Goal: Navigation & Orientation: Find specific page/section

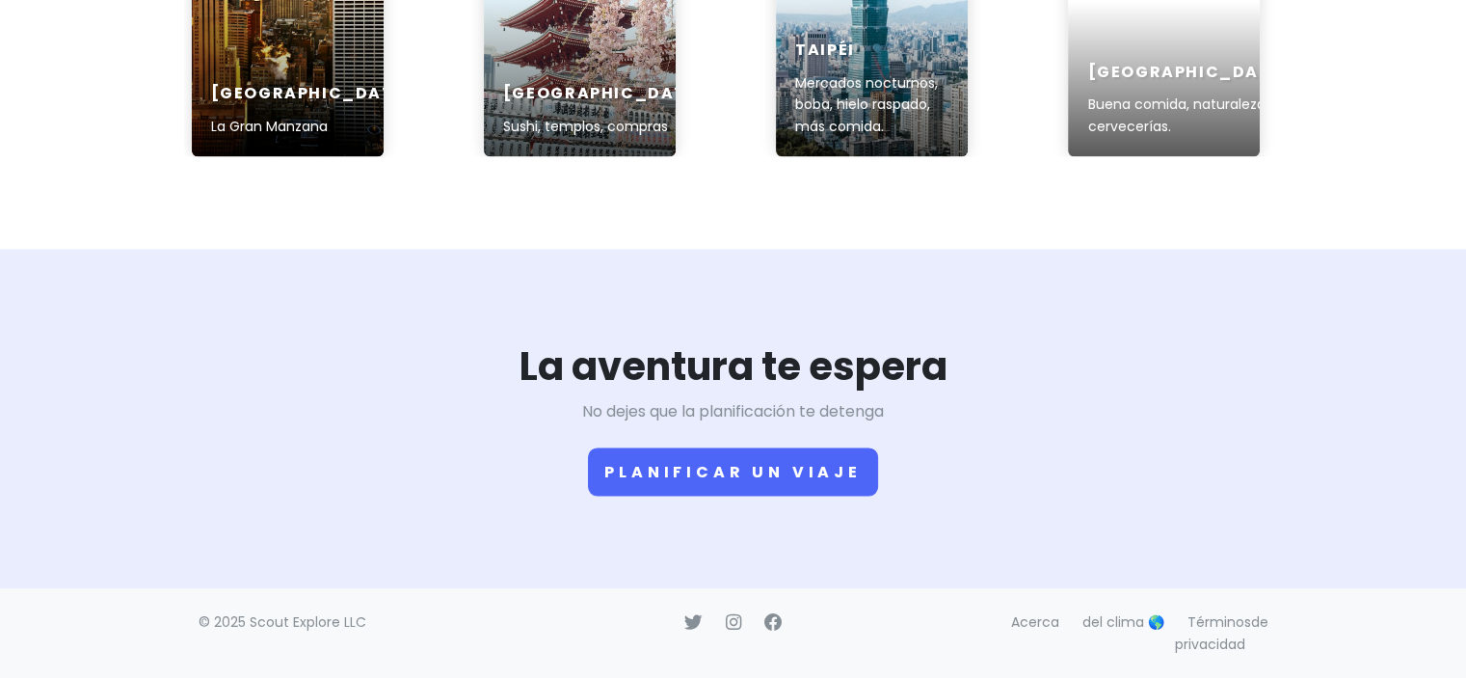
scroll to position [3197, 0]
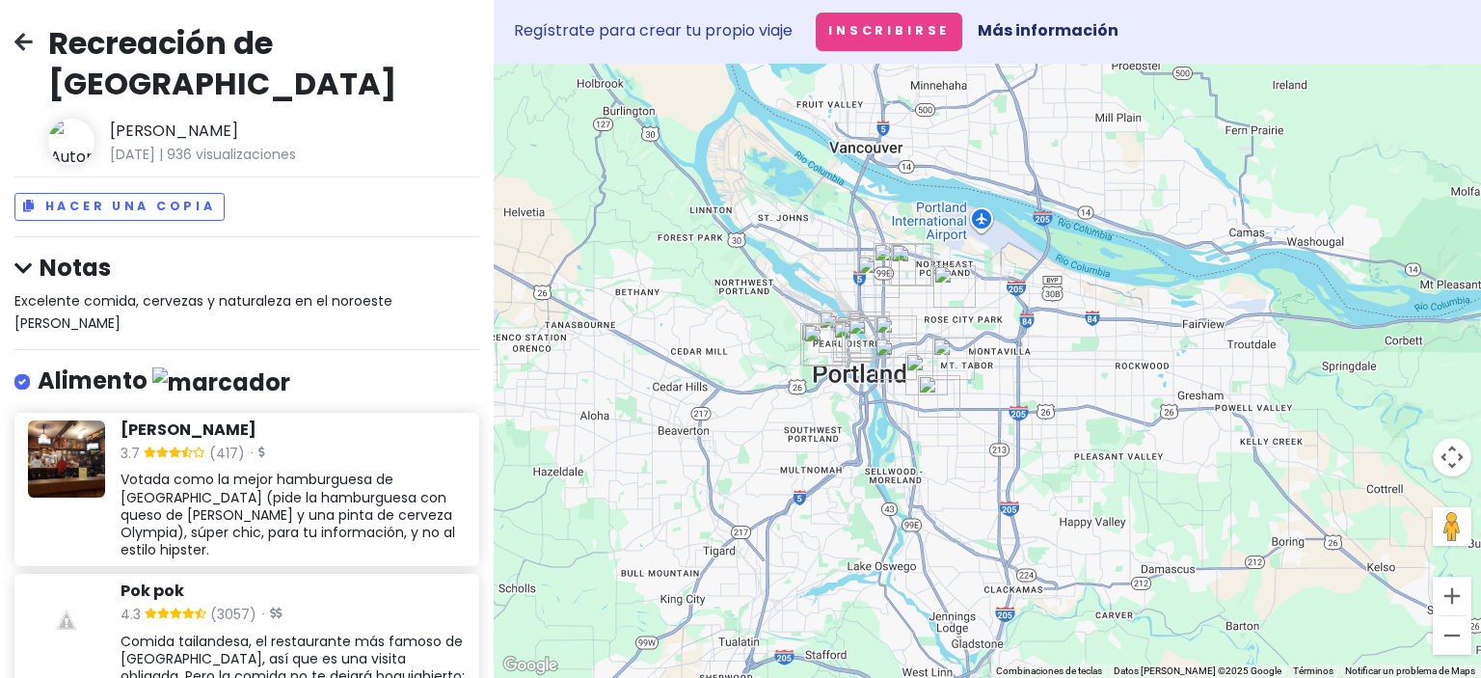
drag, startPoint x: 895, startPoint y: 395, endPoint x: 1145, endPoint y: 358, distance: 253.4
click at [1145, 358] on div at bounding box center [987, 371] width 987 height 614
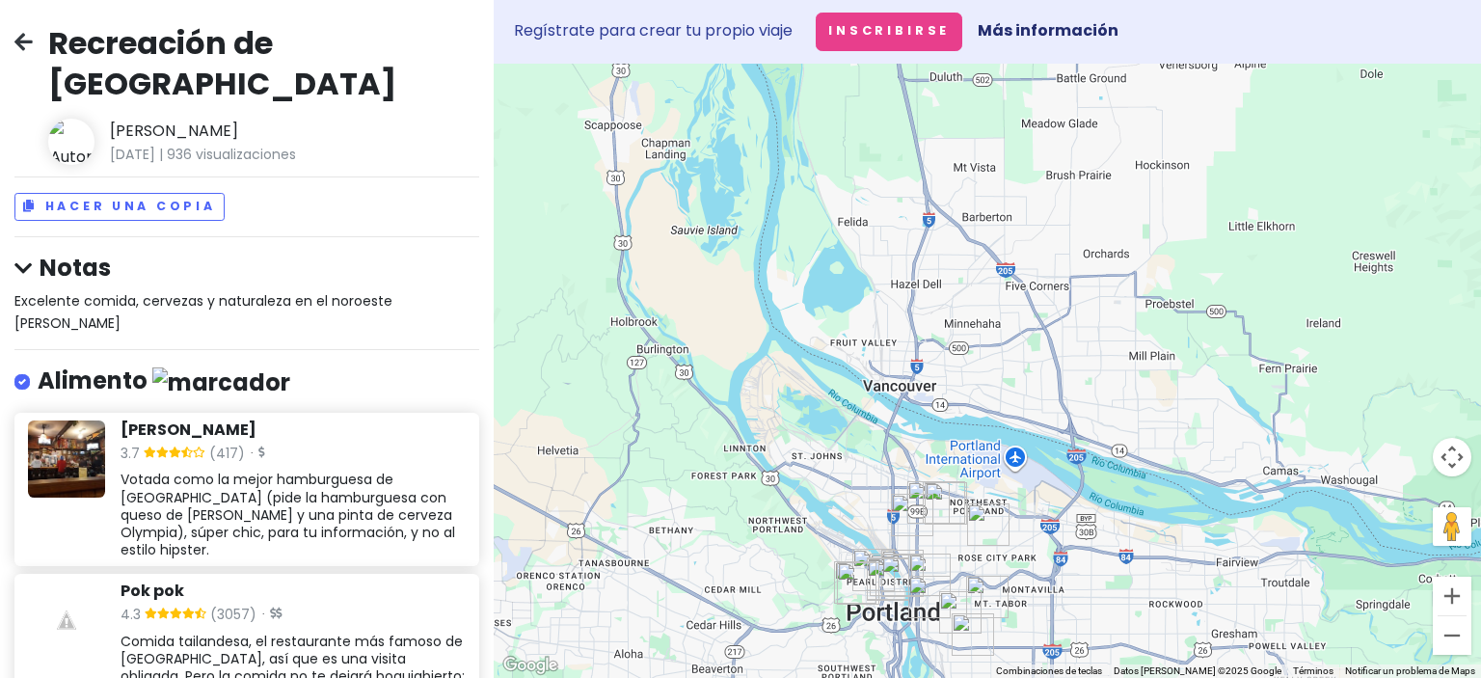
drag, startPoint x: 1244, startPoint y: 427, endPoint x: 1288, endPoint y: 667, distance: 244.1
click at [1288, 667] on div "Combinaciones de teclas Datos del mapa Datos del mapa ©2025 Google Datos del ma…" at bounding box center [987, 371] width 987 height 614
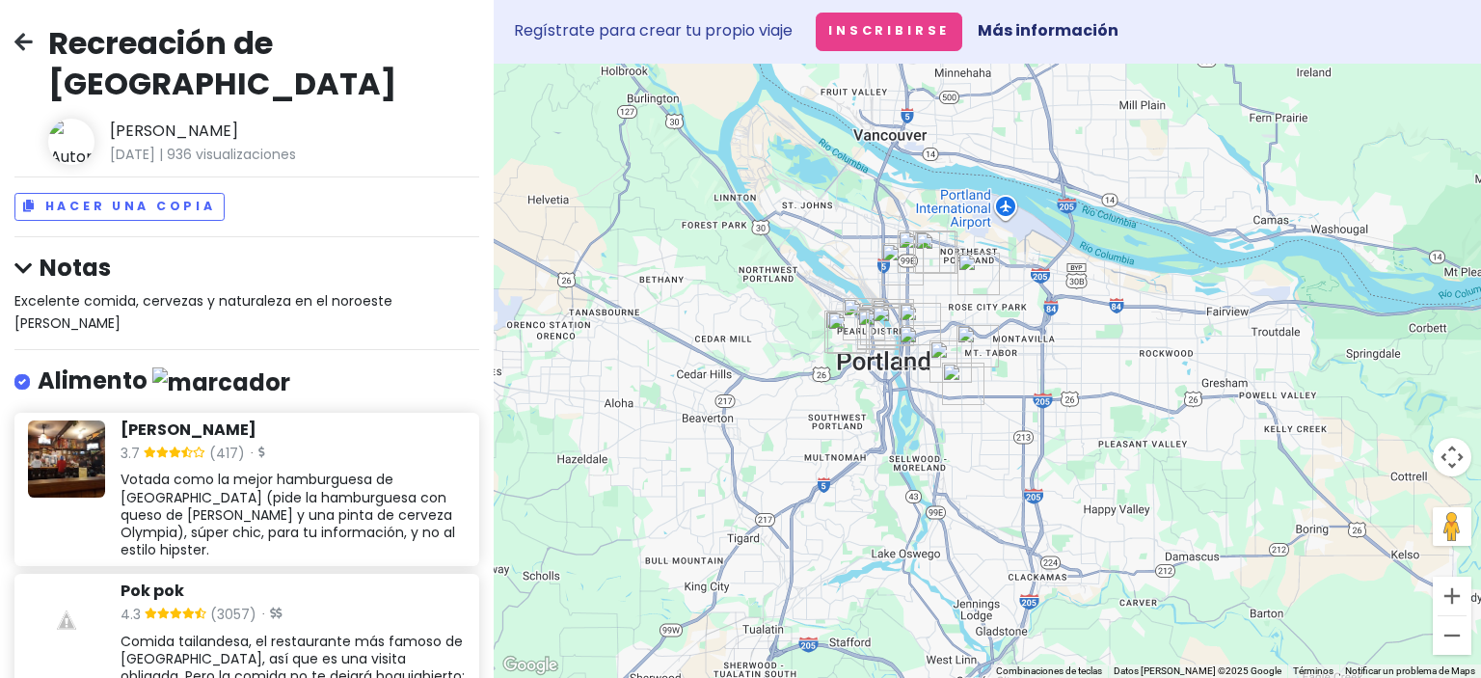
drag, startPoint x: 1165, startPoint y: 478, endPoint x: 1196, endPoint y: 69, distance: 409.9
click at [1196, 69] on div at bounding box center [987, 371] width 987 height 614
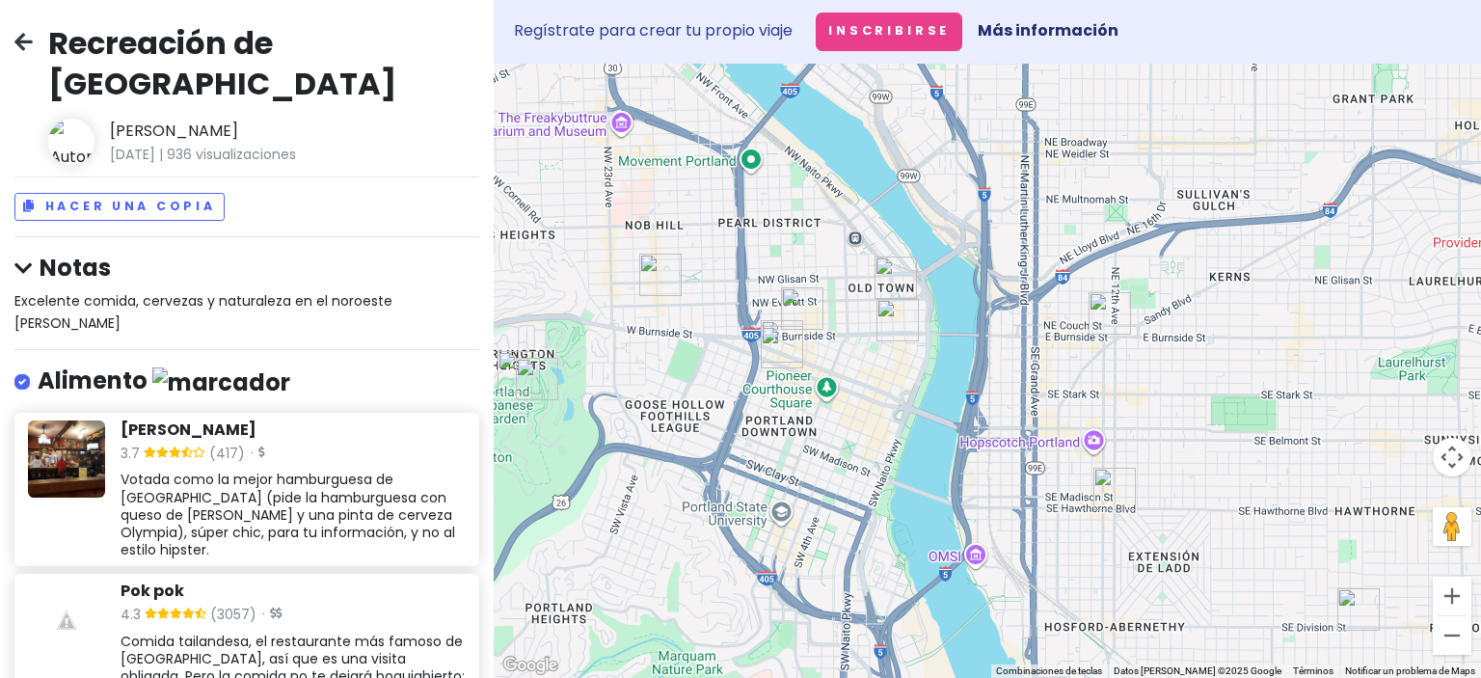
drag, startPoint x: 868, startPoint y: 261, endPoint x: 918, endPoint y: 381, distance: 129.6
click at [918, 381] on div at bounding box center [987, 371] width 987 height 614
click at [23, 47] on icon at bounding box center [23, 41] width 18 height 15
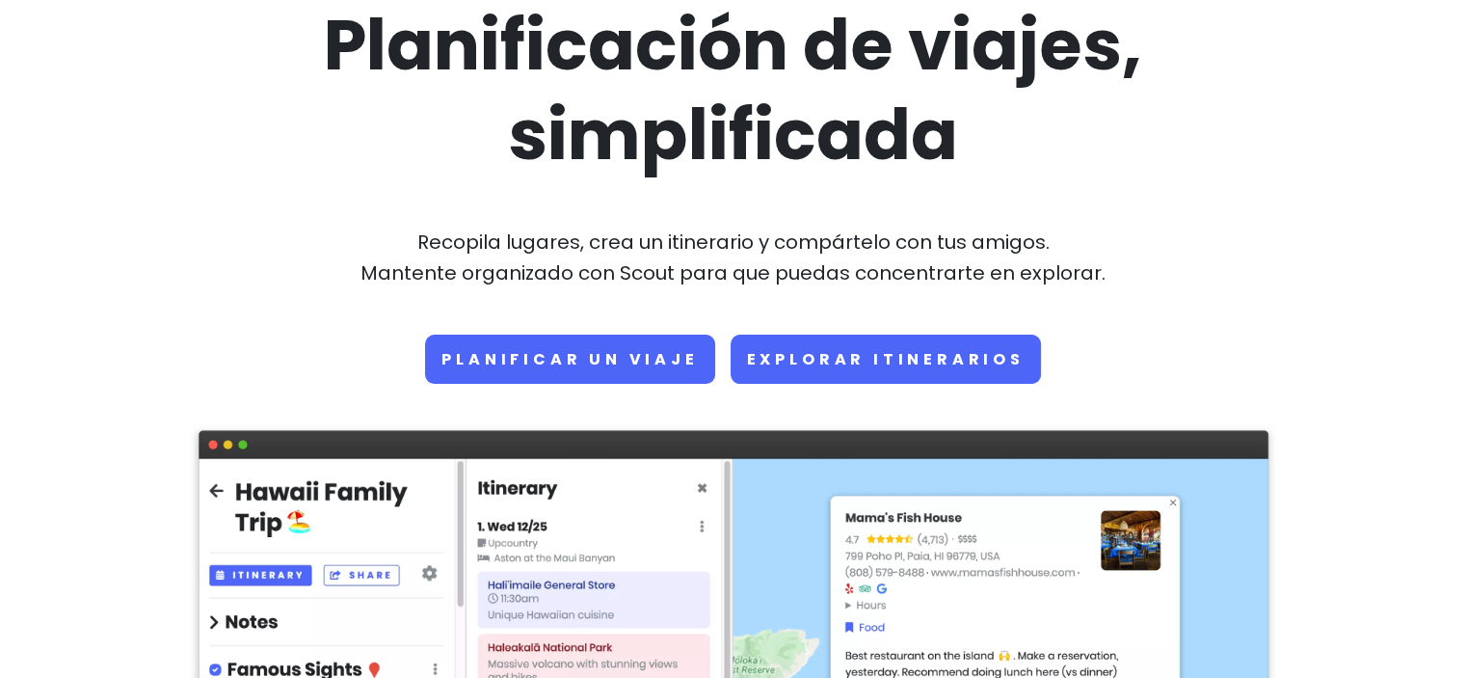
scroll to position [193, 0]
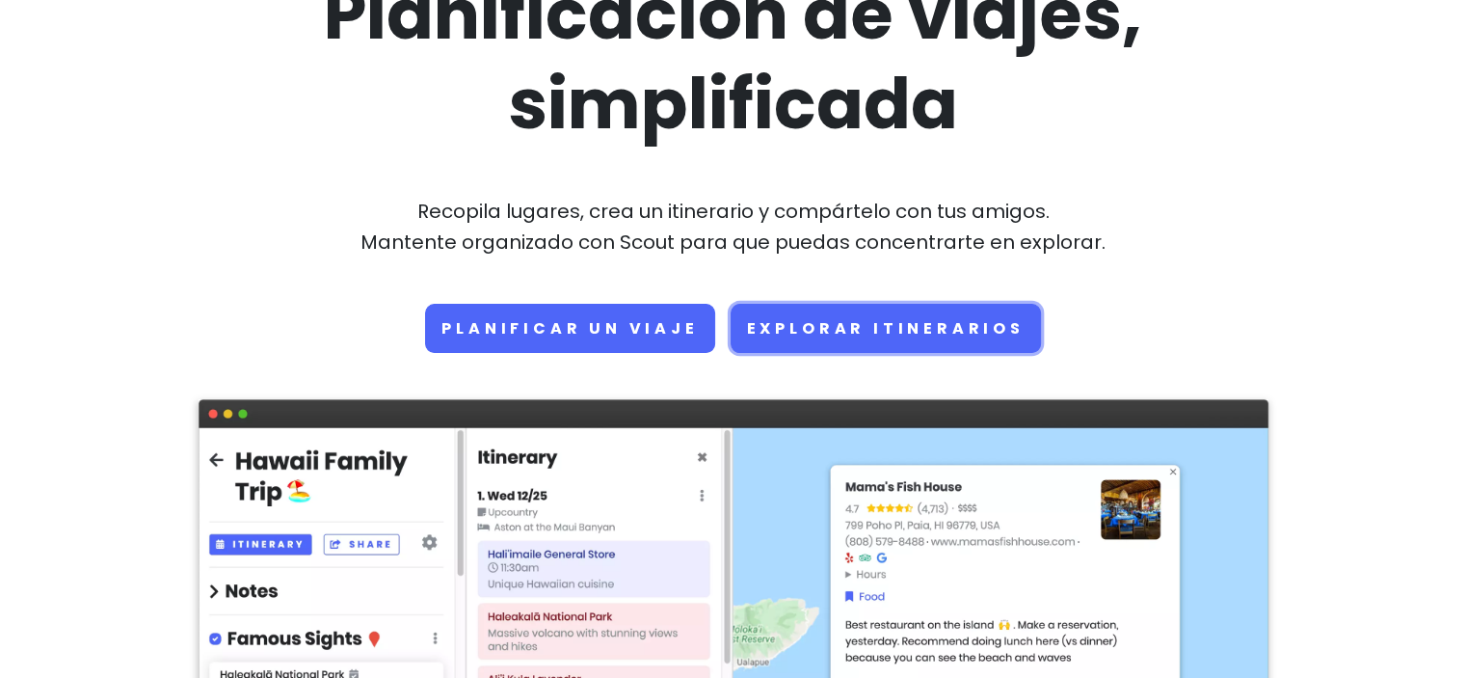
click at [932, 311] on link "Explorar itinerarios" at bounding box center [886, 328] width 310 height 49
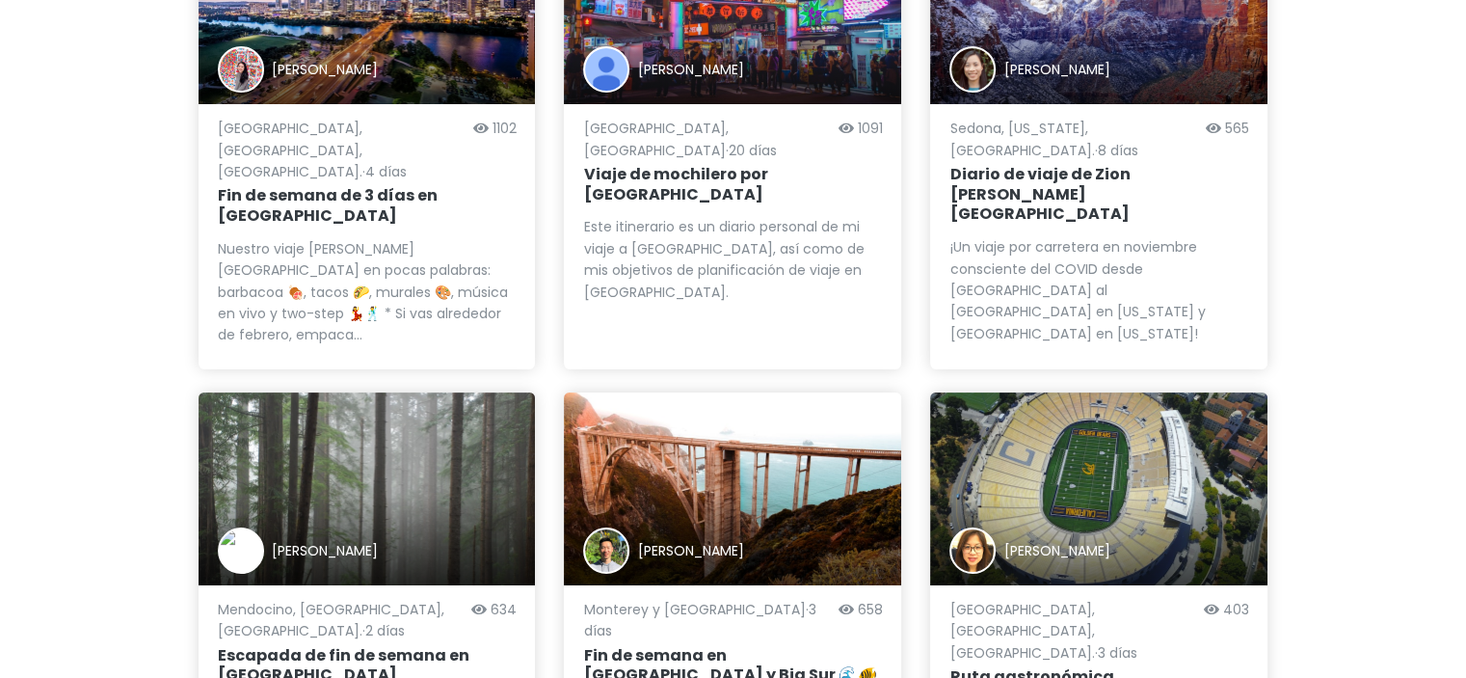
scroll to position [578, 0]
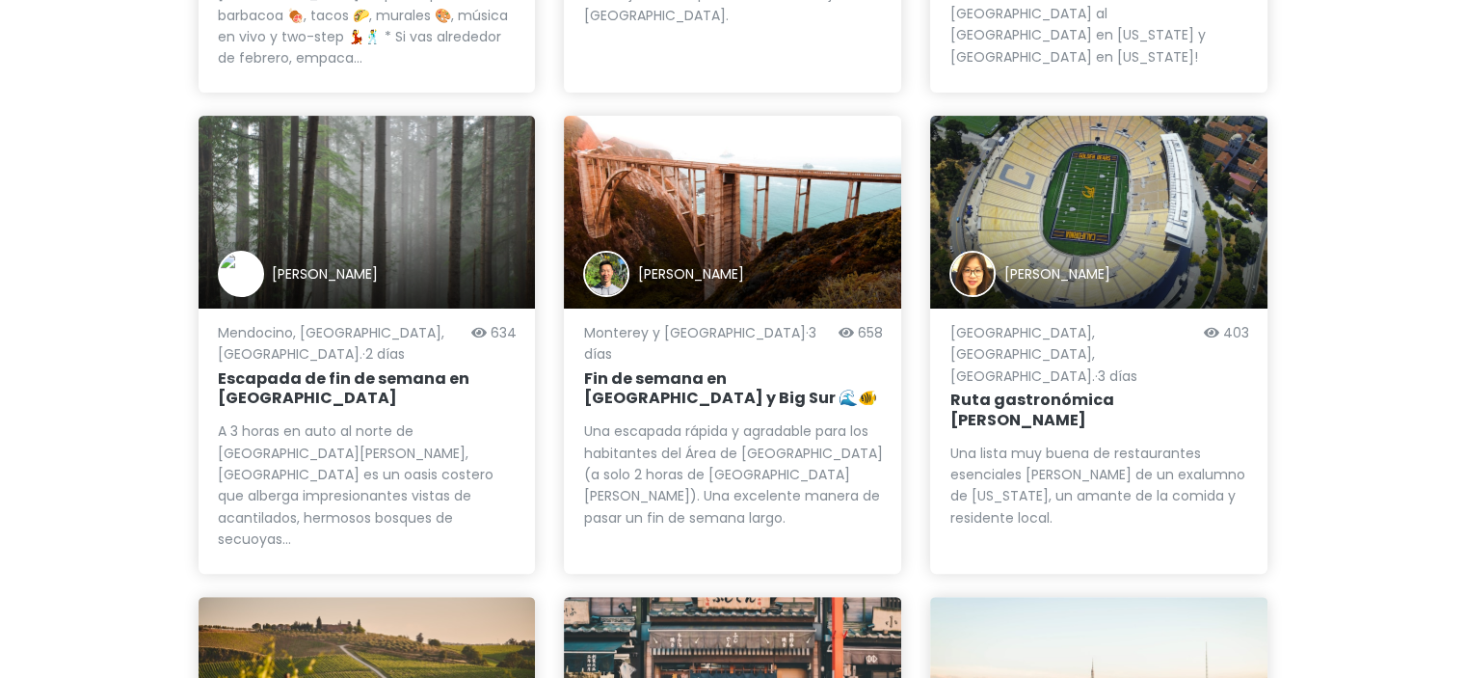
click at [278, 367] on font "Escapada de fin de semana en Mendocino" at bounding box center [344, 388] width 252 height 42
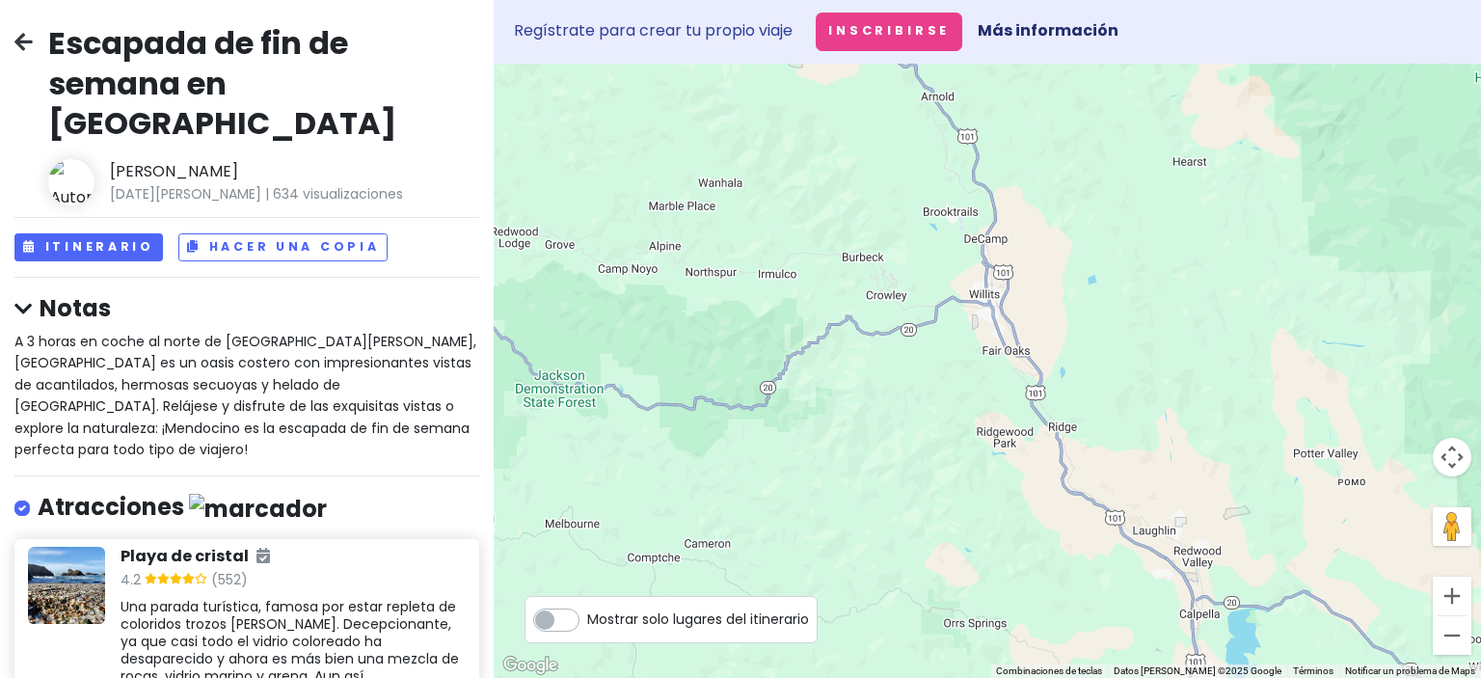
drag, startPoint x: 1350, startPoint y: 160, endPoint x: 725, endPoint y: 178, distance: 624.9
click at [725, 178] on div at bounding box center [987, 371] width 987 height 614
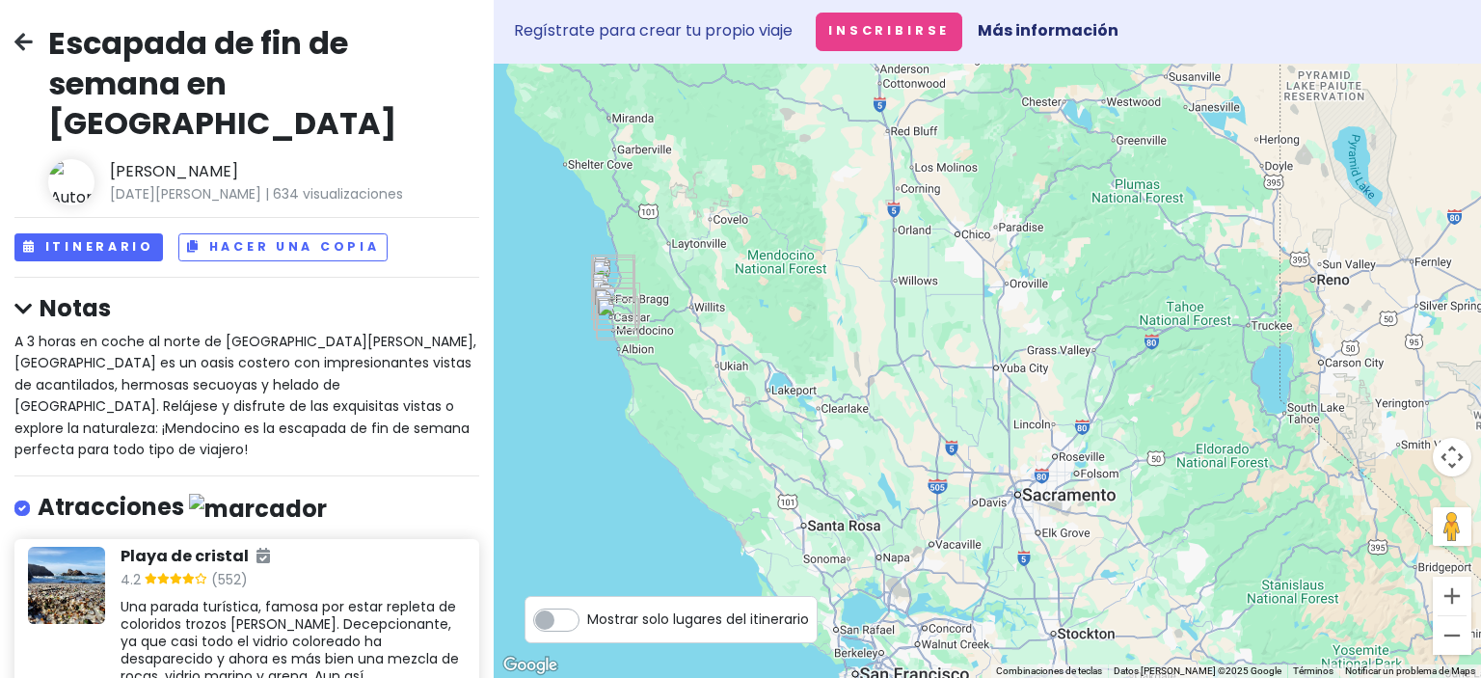
drag, startPoint x: 1110, startPoint y: 173, endPoint x: 980, endPoint y: 297, distance: 179.3
click at [980, 297] on div at bounding box center [987, 371] width 987 height 614
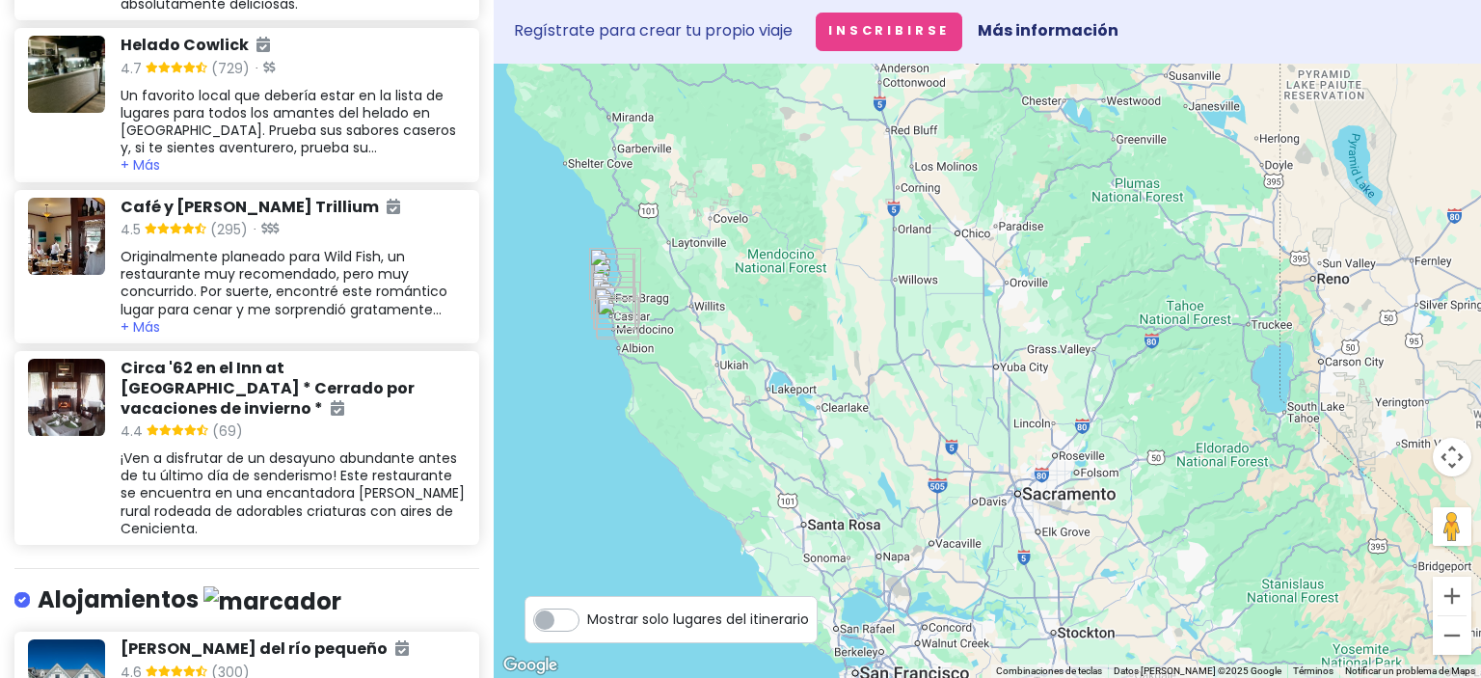
scroll to position [1793, 0]
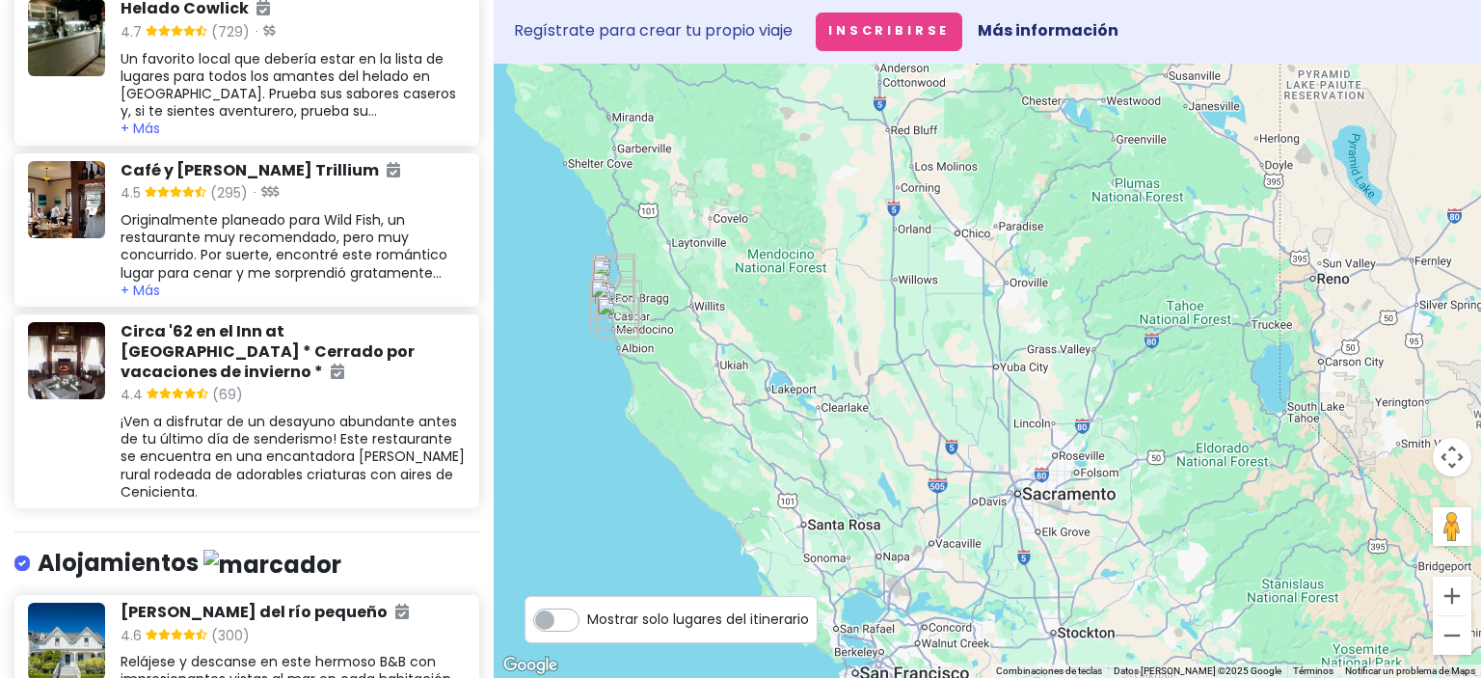
click at [293, 182] on div "4.5 (295) ·" at bounding box center [292, 194] width 344 height 25
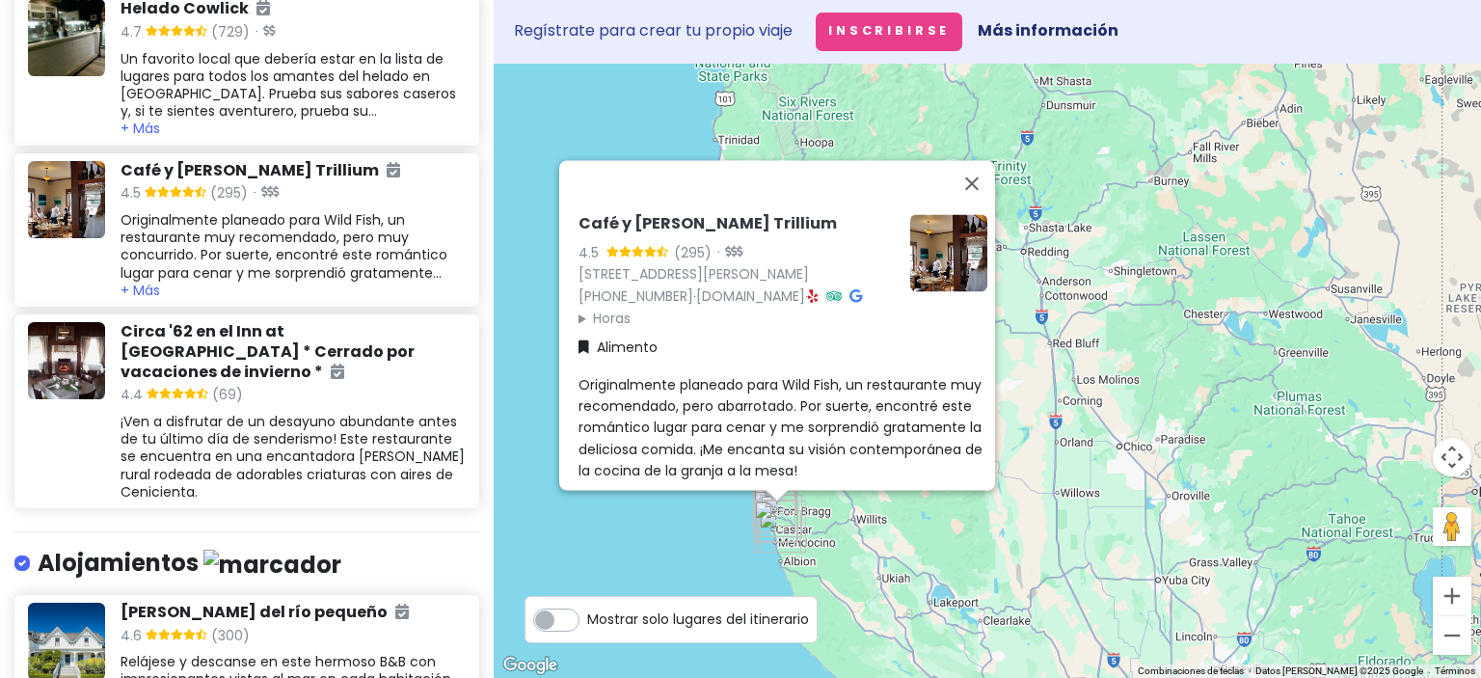
click at [278, 601] on font "Posada del río pequeño" at bounding box center [253, 612] width 267 height 22
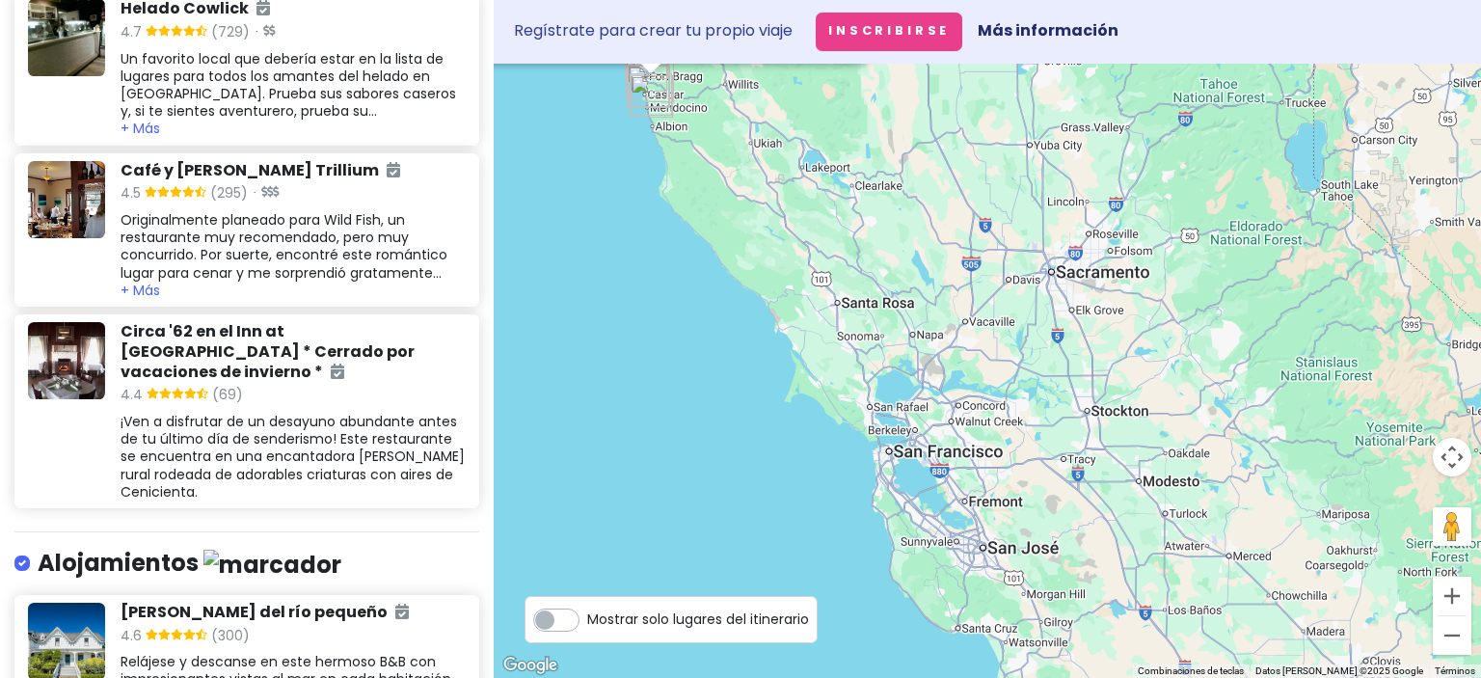
drag, startPoint x: 1078, startPoint y: 476, endPoint x: 1144, endPoint y: 147, distance: 336.3
click at [1144, 147] on div "Posada del río pequeño 4.6 (300) 7751 CA-1, Little River, CA 95456, EE. UU. (70…" at bounding box center [987, 371] width 987 height 614
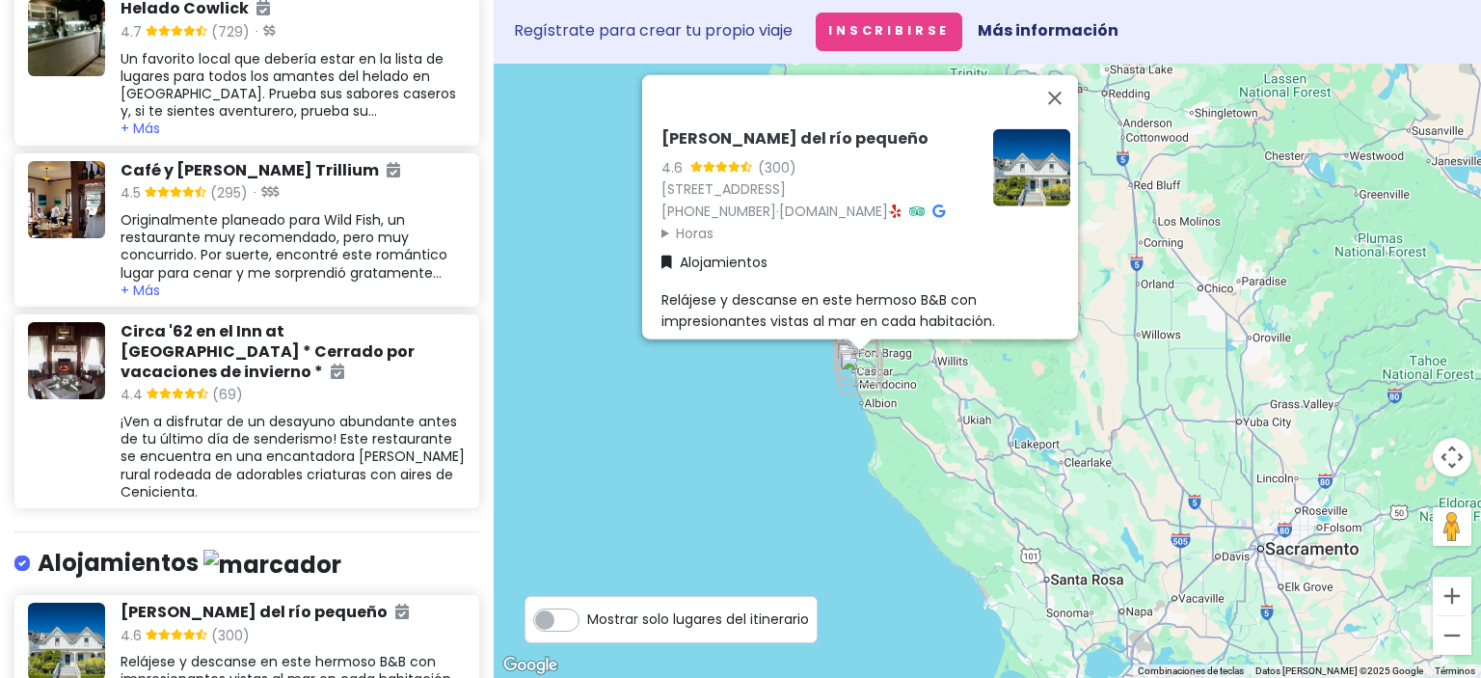
drag, startPoint x: 883, startPoint y: 421, endPoint x: 896, endPoint y: 499, distance: 79.1
click at [896, 499] on div "Posada del río pequeño 4.6 (300) 7751 CA-1, Little River, CA 95456, EE. UU. (70…" at bounding box center [987, 371] width 987 height 614
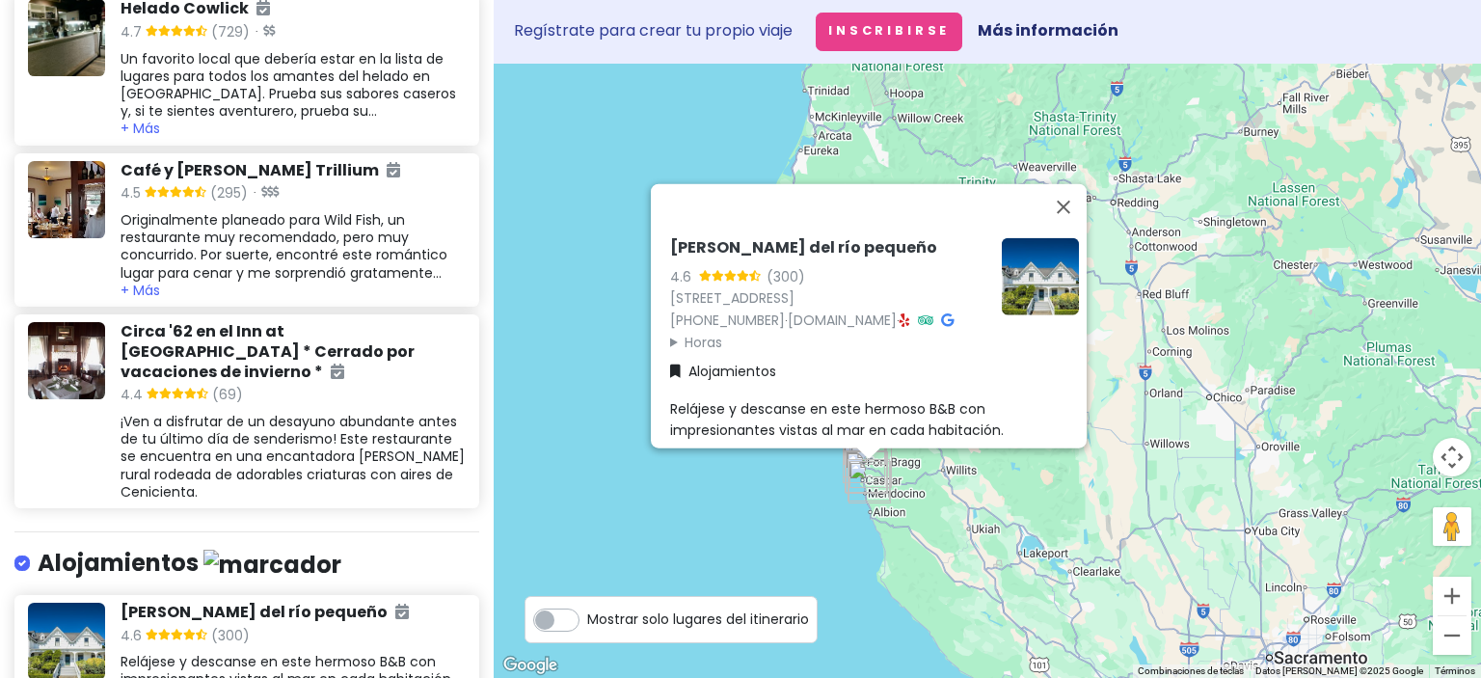
drag, startPoint x: 745, startPoint y: 404, endPoint x: 753, endPoint y: 518, distance: 114.0
click at [753, 518] on div "Posada del río pequeño 4.6 (300) 7751 CA-1, Little River, CA 95456, EE. UU. (70…" at bounding box center [987, 371] width 987 height 614
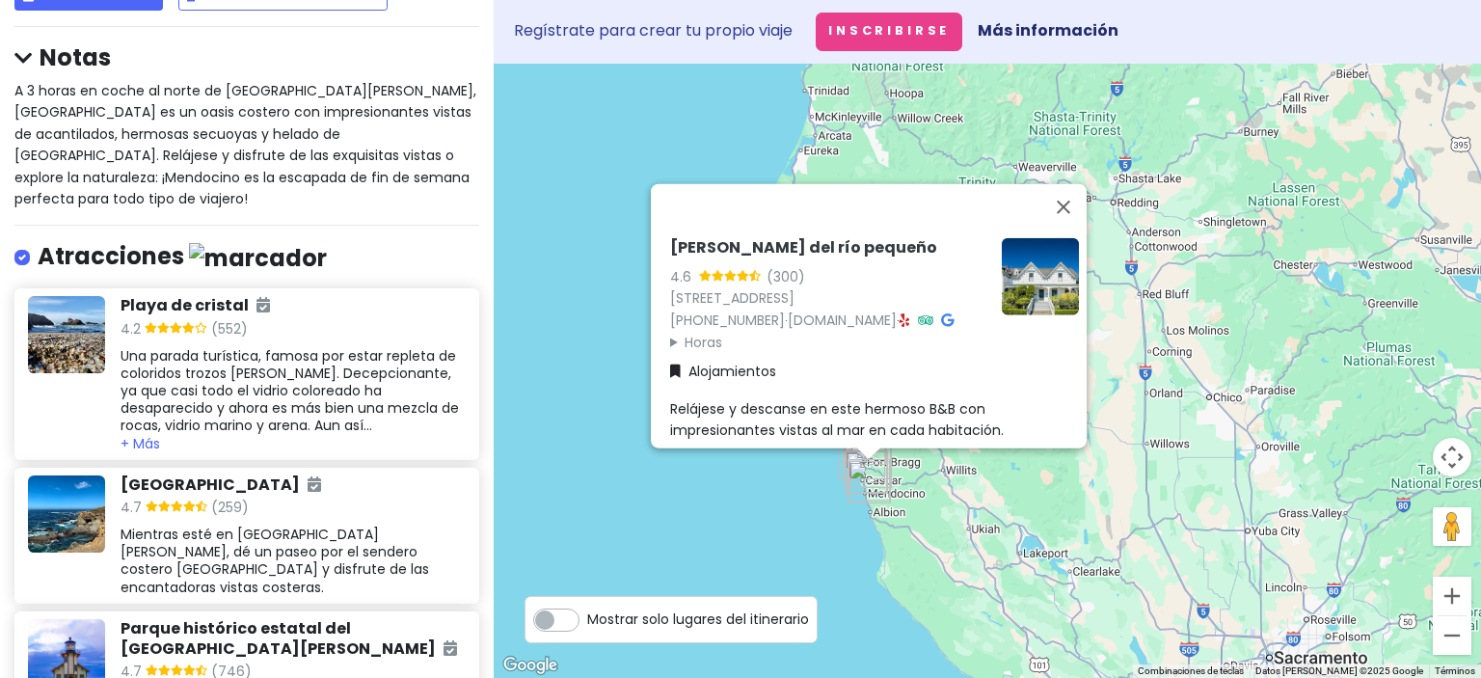
scroll to position [0, 0]
